Goal: Task Accomplishment & Management: Complete application form

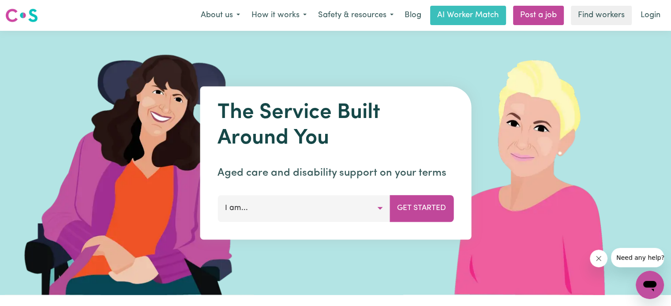
click at [635, 257] on span "Need any help?" at bounding box center [640, 257] width 48 height 7
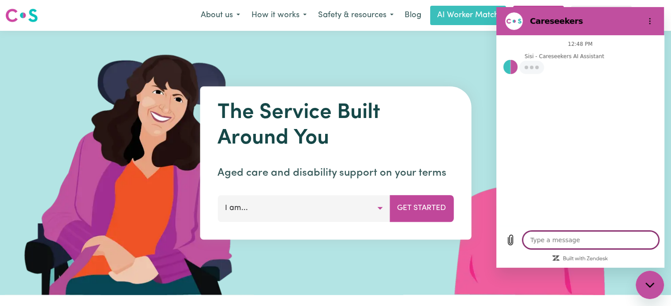
type textarea "x"
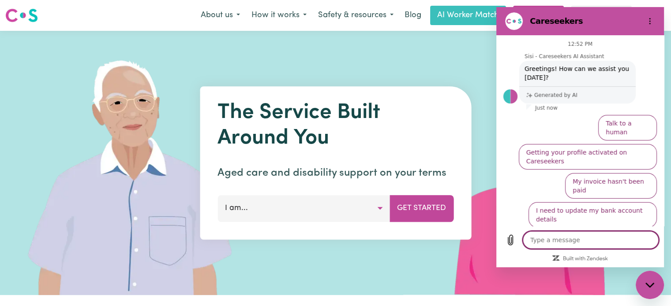
type textarea "j"
type textarea "x"
type textarea "jo"
type textarea "x"
type textarea "joi"
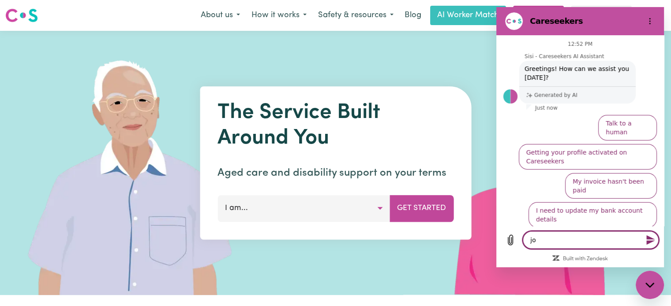
type textarea "x"
type textarea "join"
type textarea "x"
type textarea "join"
type textarea "x"
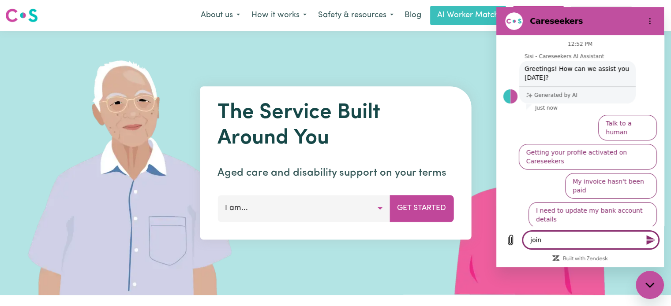
type textarea "join c"
type textarea "x"
type textarea "join ca"
type textarea "x"
type textarea "join car"
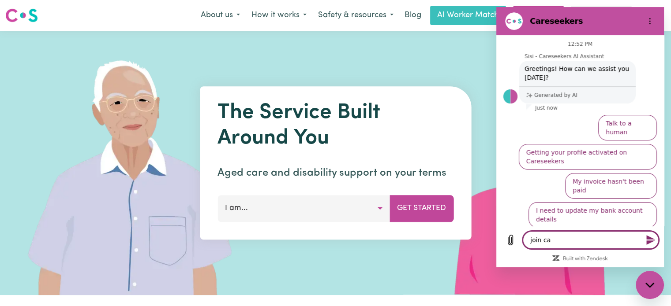
type textarea "x"
type textarea "join care"
type textarea "x"
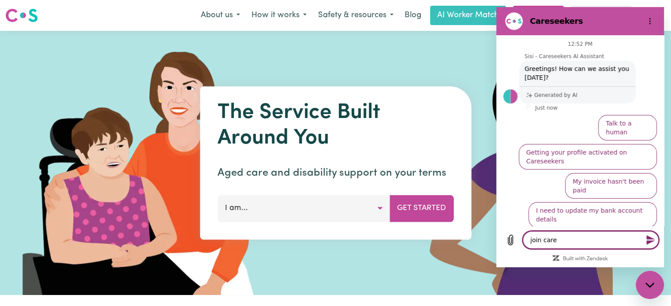
type textarea "join cares"
type textarea "x"
type textarea "join carese"
type textarea "x"
type textarea "join caresee"
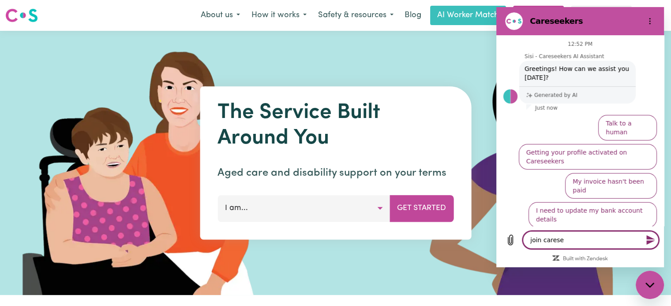
type textarea "x"
type textarea "join careseek"
type textarea "x"
type textarea "join careseeke"
type textarea "x"
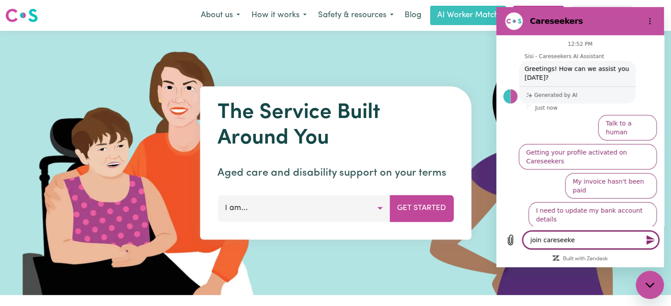
type textarea "join careseeker"
type textarea "x"
type textarea "join careseekers"
type textarea "x"
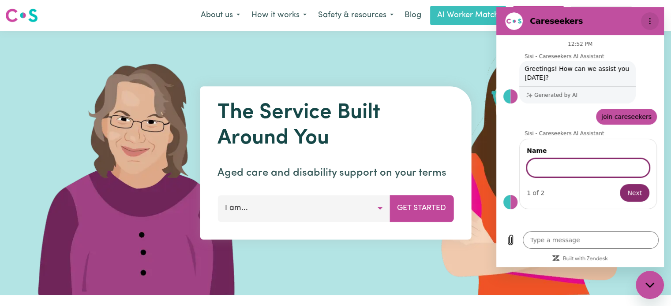
click at [650, 19] on icon "Options menu" at bounding box center [649, 21] width 7 height 7
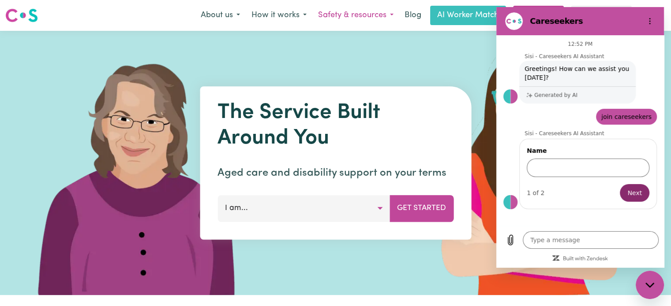
click at [333, 19] on button "Safety & resources" at bounding box center [355, 15] width 87 height 19
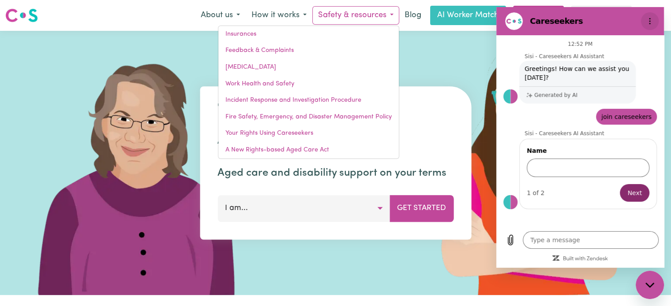
click at [654, 19] on button "Options menu" at bounding box center [650, 21] width 18 height 18
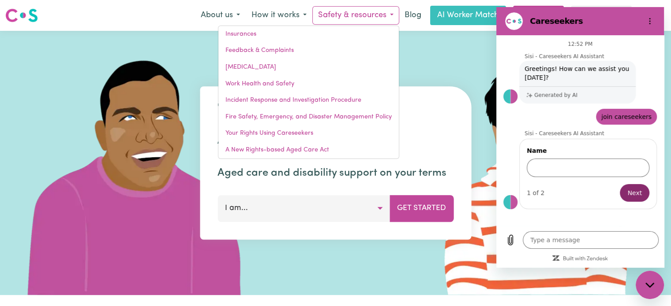
click at [448, 27] on nav "Menu About us How it works Safety & resources Insurances Feedback & Complaints …" at bounding box center [335, 15] width 671 height 31
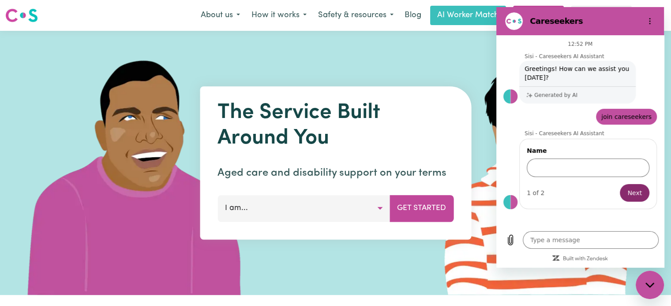
click at [652, 285] on icon "Close messaging window" at bounding box center [649, 286] width 9 height 6
type textarea "x"
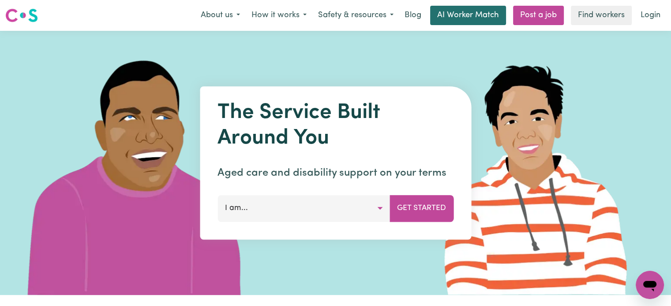
click at [459, 14] on link "AI Worker Match" at bounding box center [468, 15] width 76 height 19
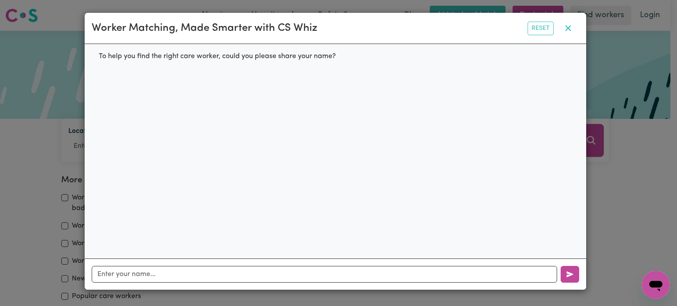
click at [567, 31] on icon "button" at bounding box center [568, 28] width 11 height 11
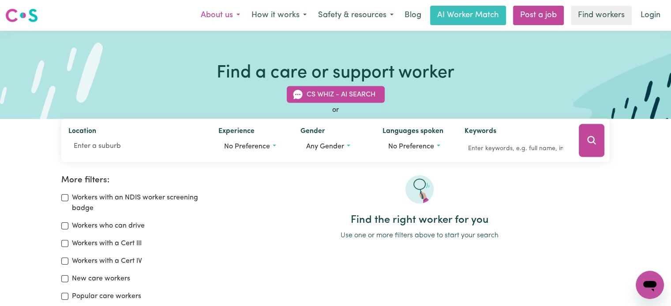
click at [208, 18] on button "About us" at bounding box center [220, 15] width 51 height 19
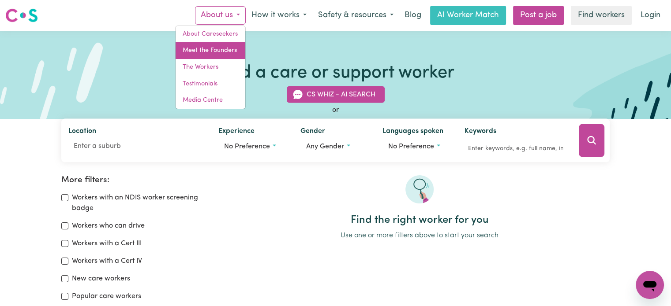
click at [201, 47] on link "Meet the Founders" at bounding box center [211, 50] width 70 height 17
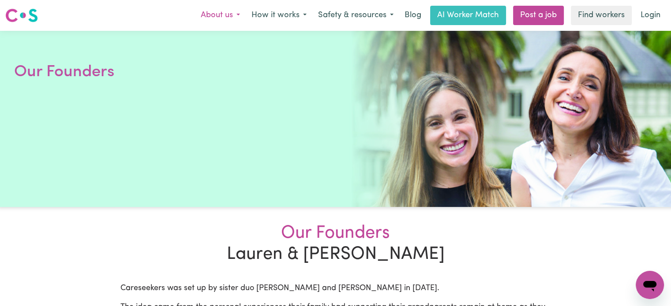
click at [213, 15] on button "About us" at bounding box center [220, 15] width 51 height 19
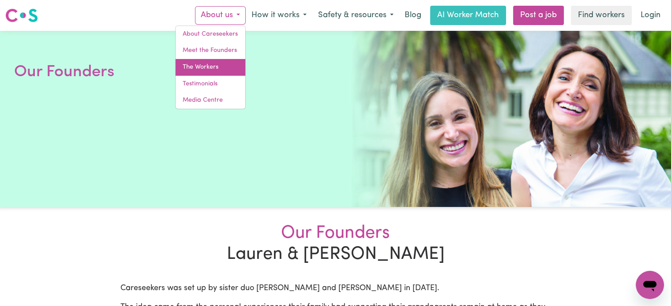
click at [215, 67] on link "The Workers" at bounding box center [211, 67] width 70 height 17
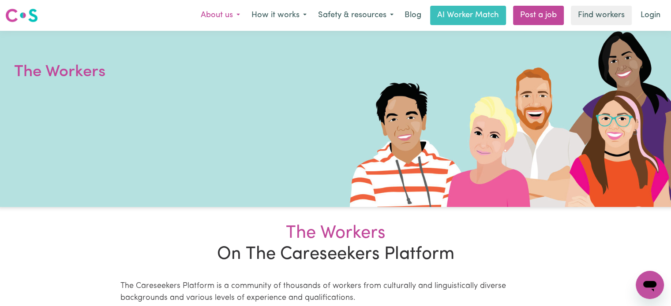
click at [213, 13] on button "About us" at bounding box center [220, 15] width 51 height 19
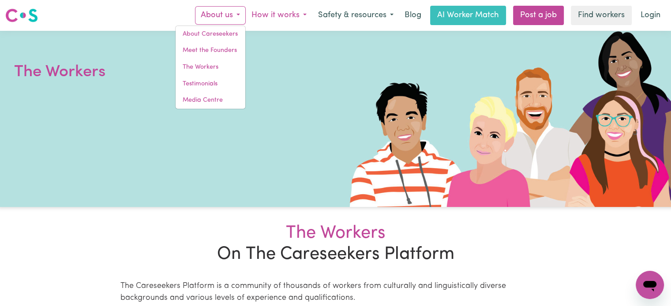
click at [270, 18] on button "How it works" at bounding box center [279, 15] width 67 height 19
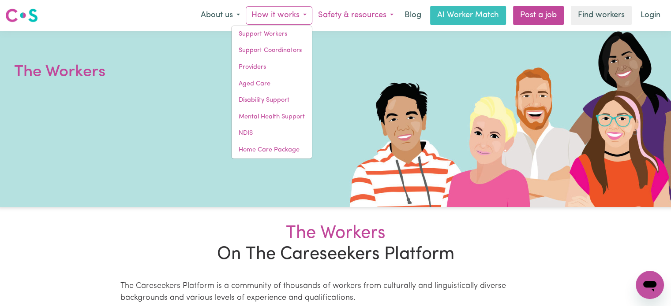
click at [342, 13] on button "Safety & resources" at bounding box center [355, 15] width 87 height 19
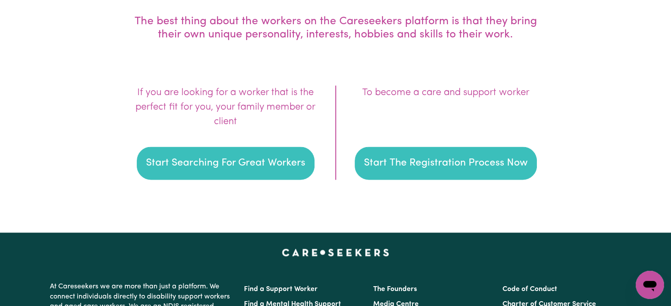
scroll to position [1293, 0]
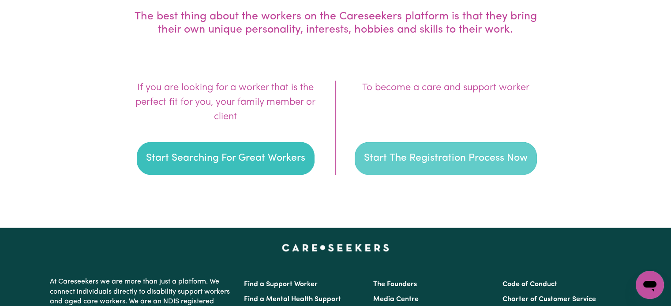
click at [393, 168] on button "Start The Registration Process Now" at bounding box center [446, 159] width 182 height 34
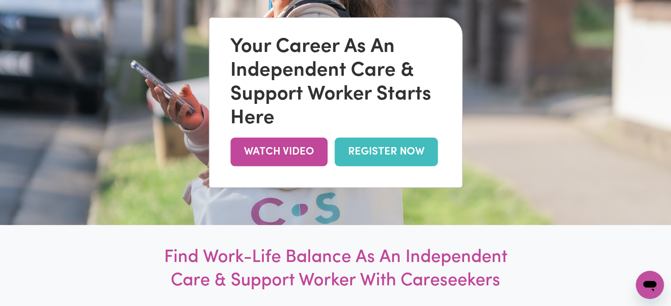
scroll to position [128, 0]
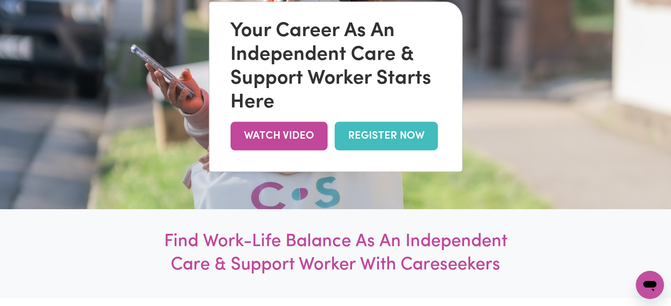
click at [393, 140] on link "REGISTER NOW" at bounding box center [385, 136] width 103 height 29
